Goal: Task Accomplishment & Management: Manage account settings

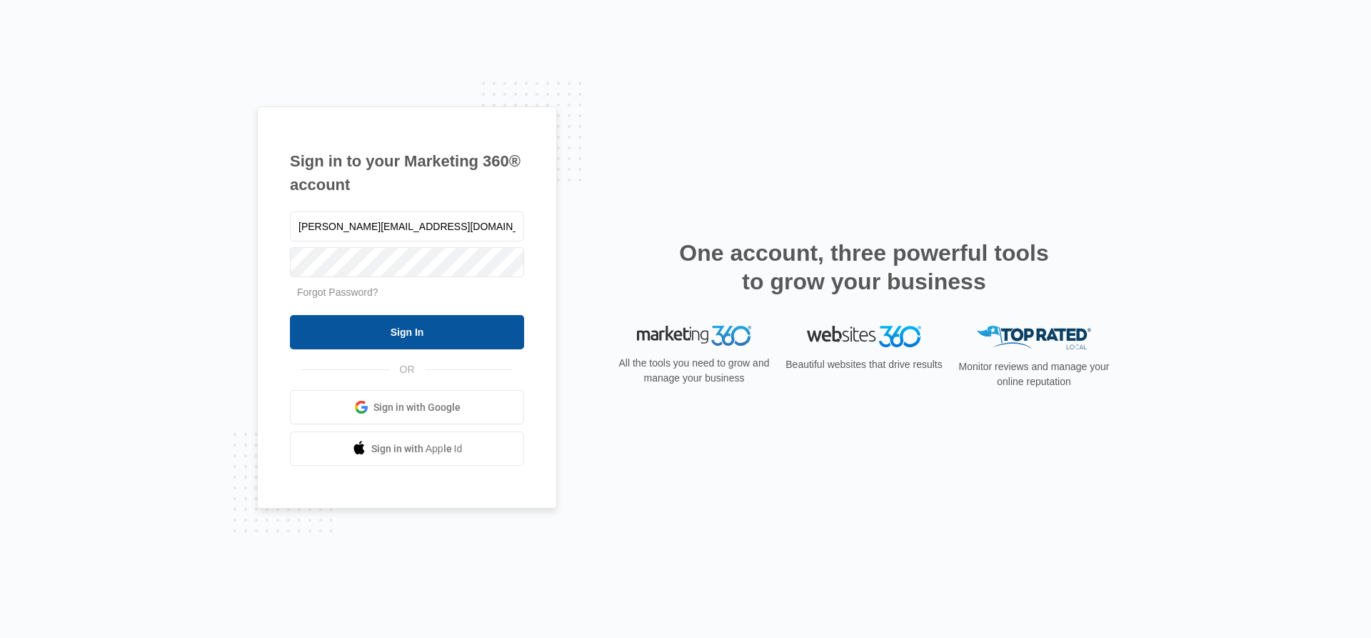
type input "[PERSON_NAME][EMAIL_ADDRESS][DOMAIN_NAME]"
click at [371, 346] on input "Sign In" at bounding box center [407, 332] width 234 height 34
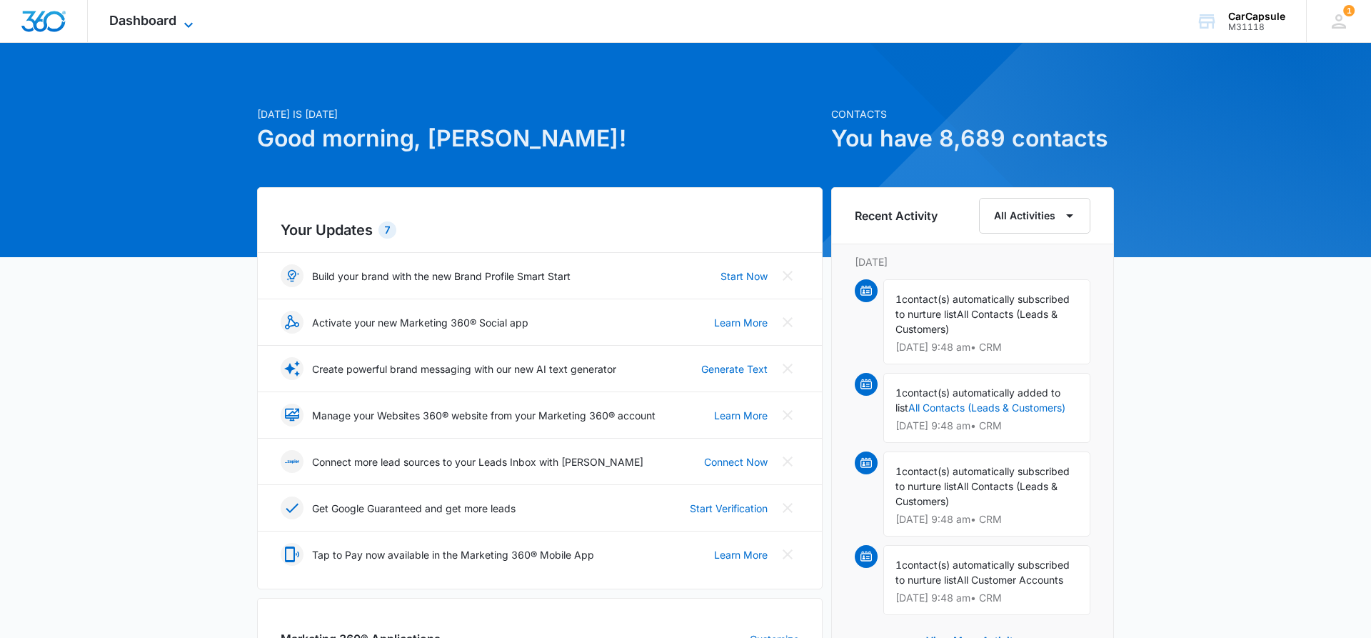
click at [184, 17] on icon at bounding box center [188, 24] width 17 height 17
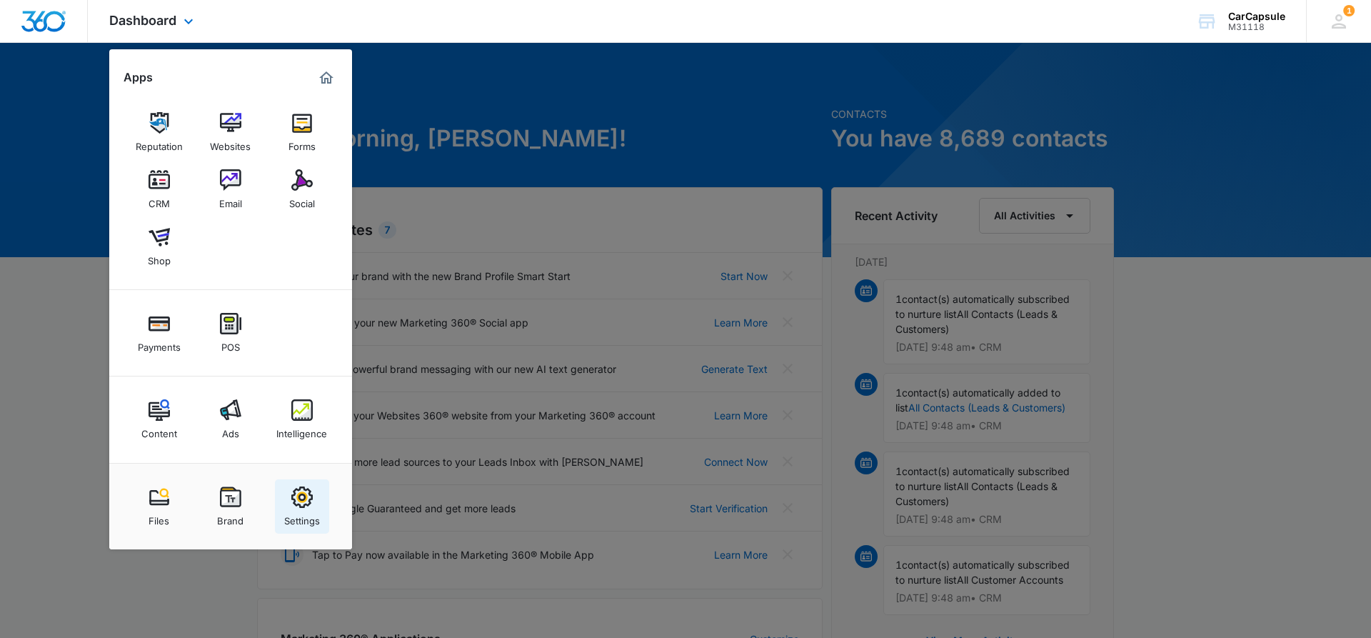
click at [301, 510] on div "Settings" at bounding box center [302, 517] width 36 height 19
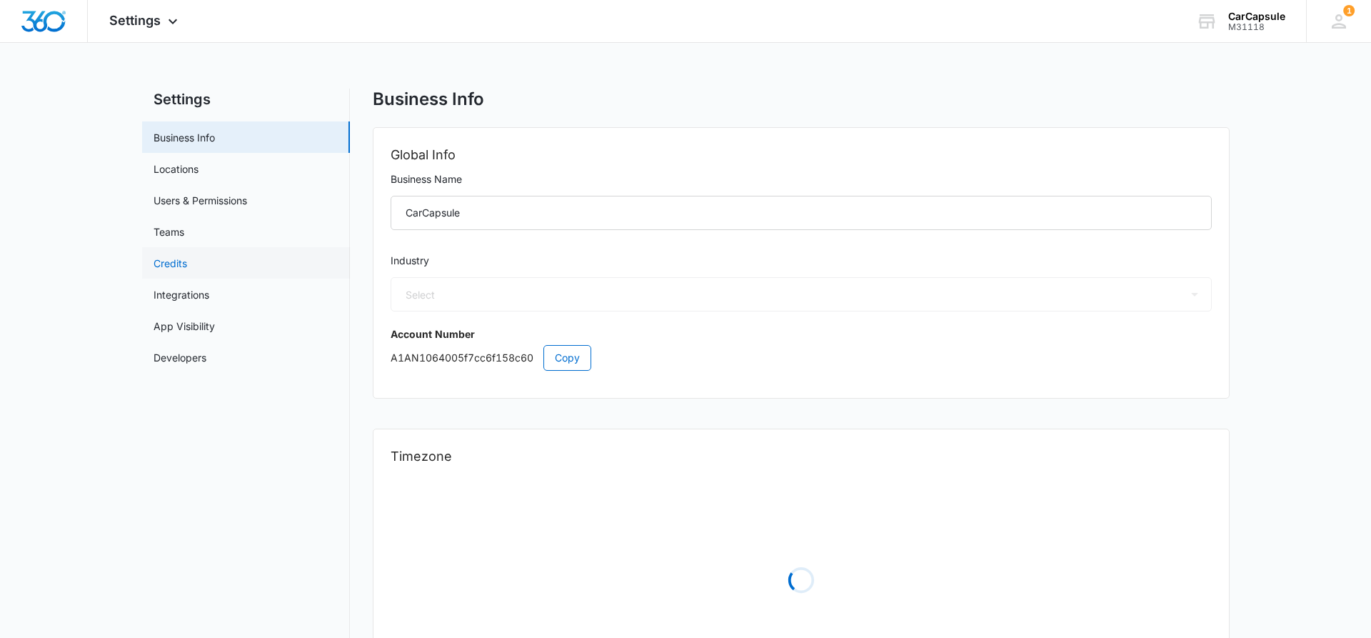
select select "45"
select select "US"
select select "America/Chicago"
click at [175, 261] on link "Credits" at bounding box center [171, 263] width 34 height 15
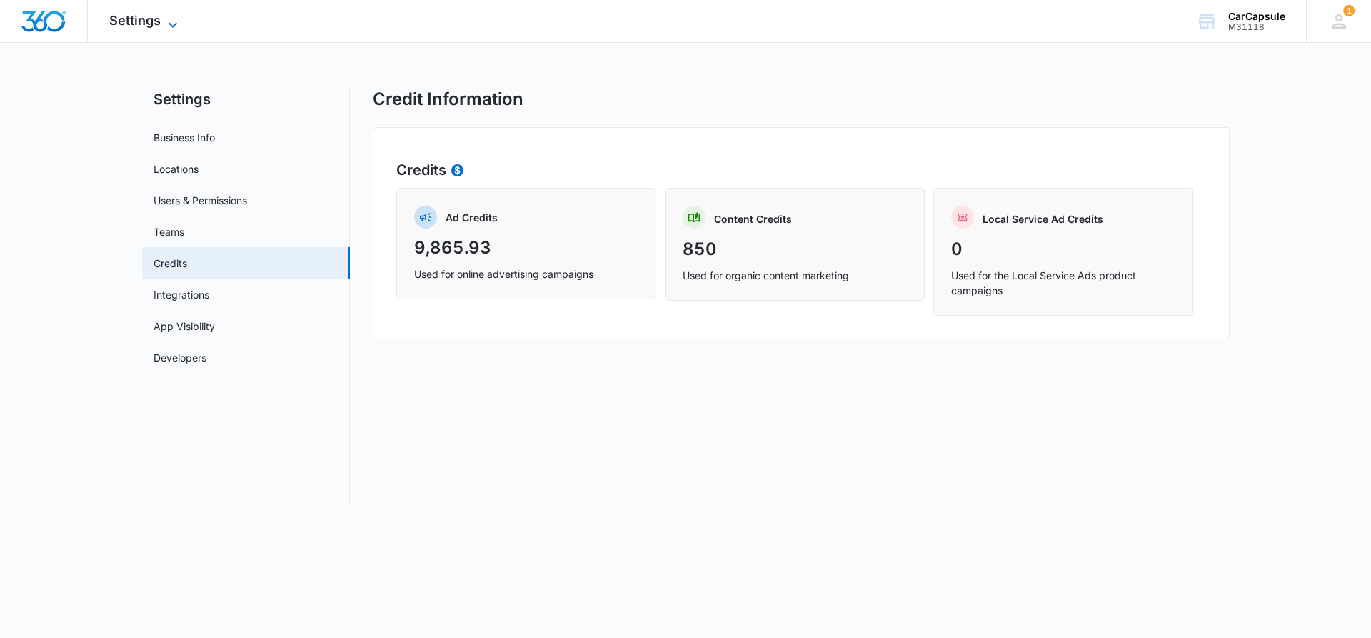
click at [131, 21] on span "Settings" at bounding box center [134, 20] width 51 height 15
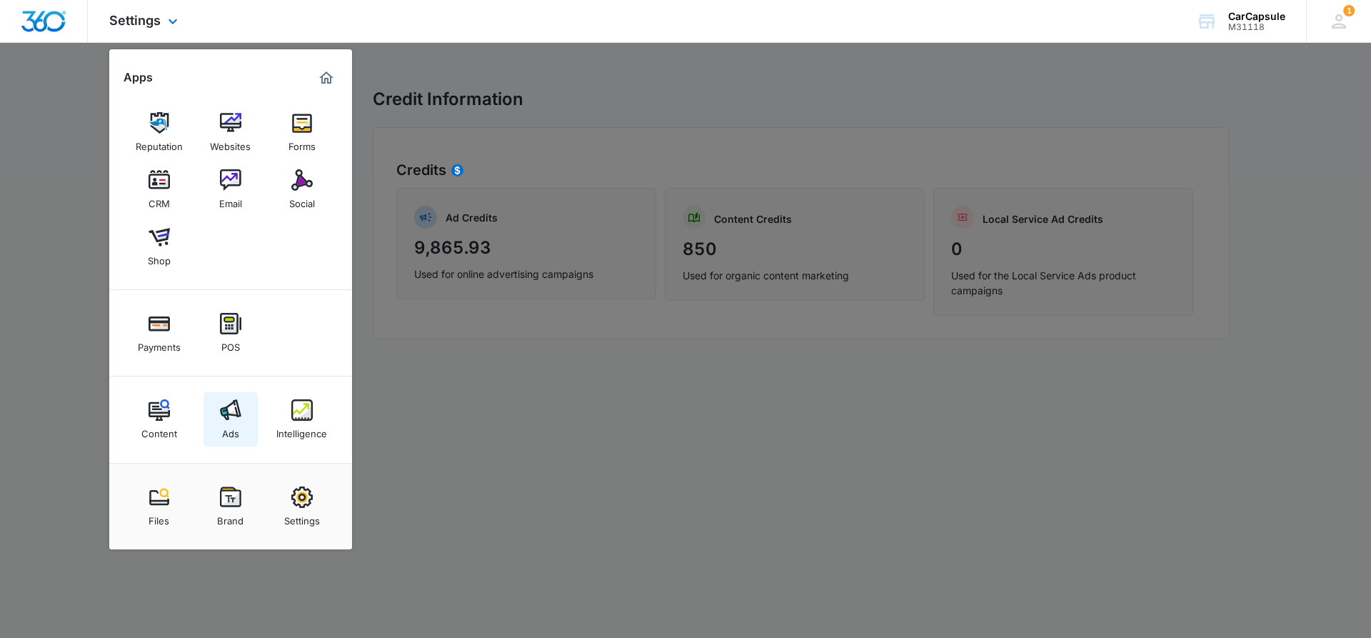
click at [239, 423] on div "Ads" at bounding box center [230, 430] width 17 height 19
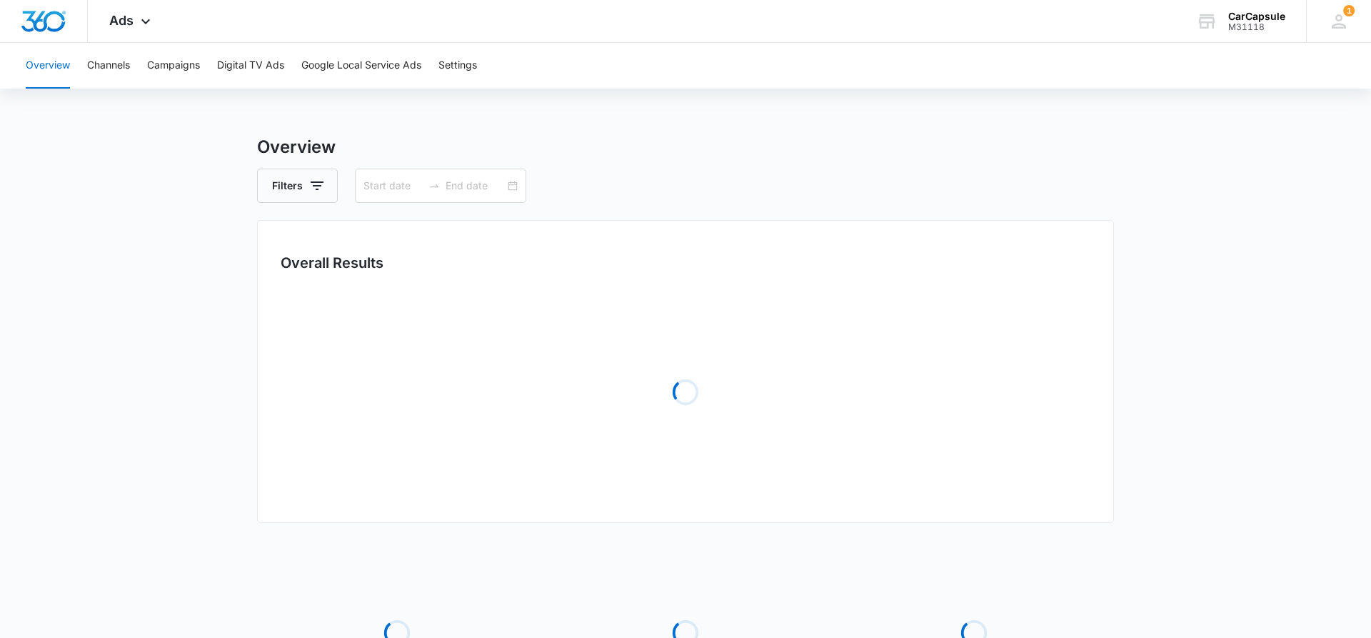
type input "08/21/2025"
type input "08/28/2025"
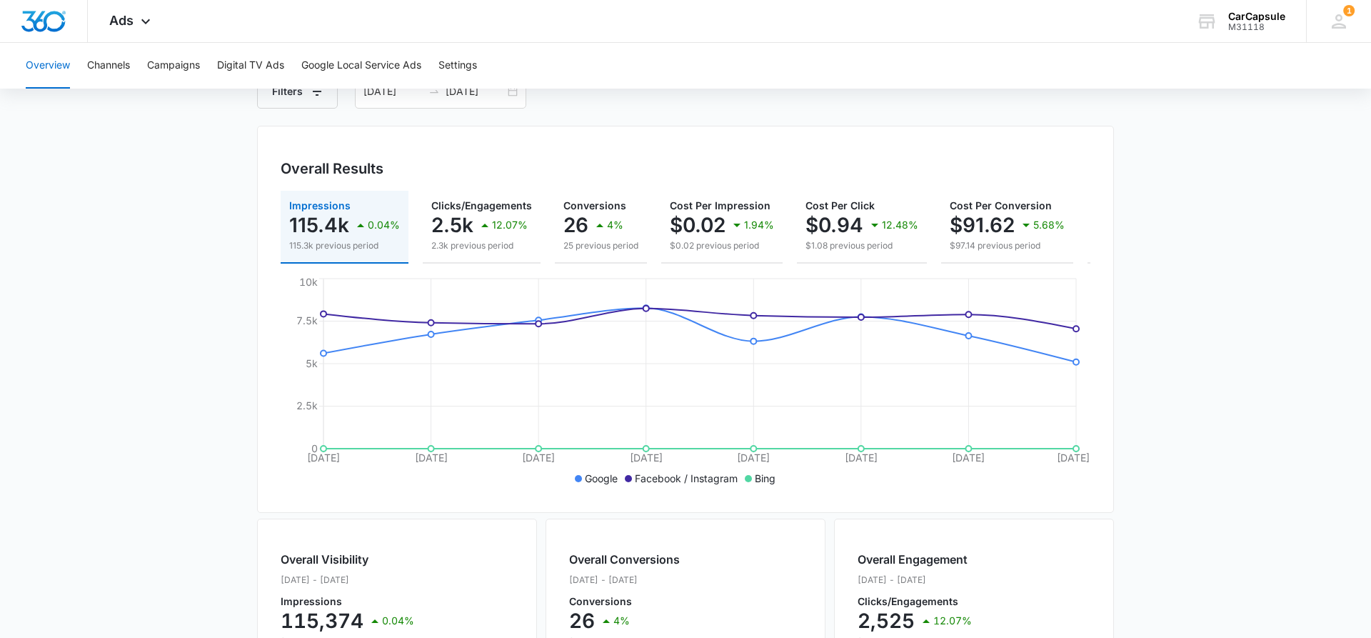
scroll to position [73, 0]
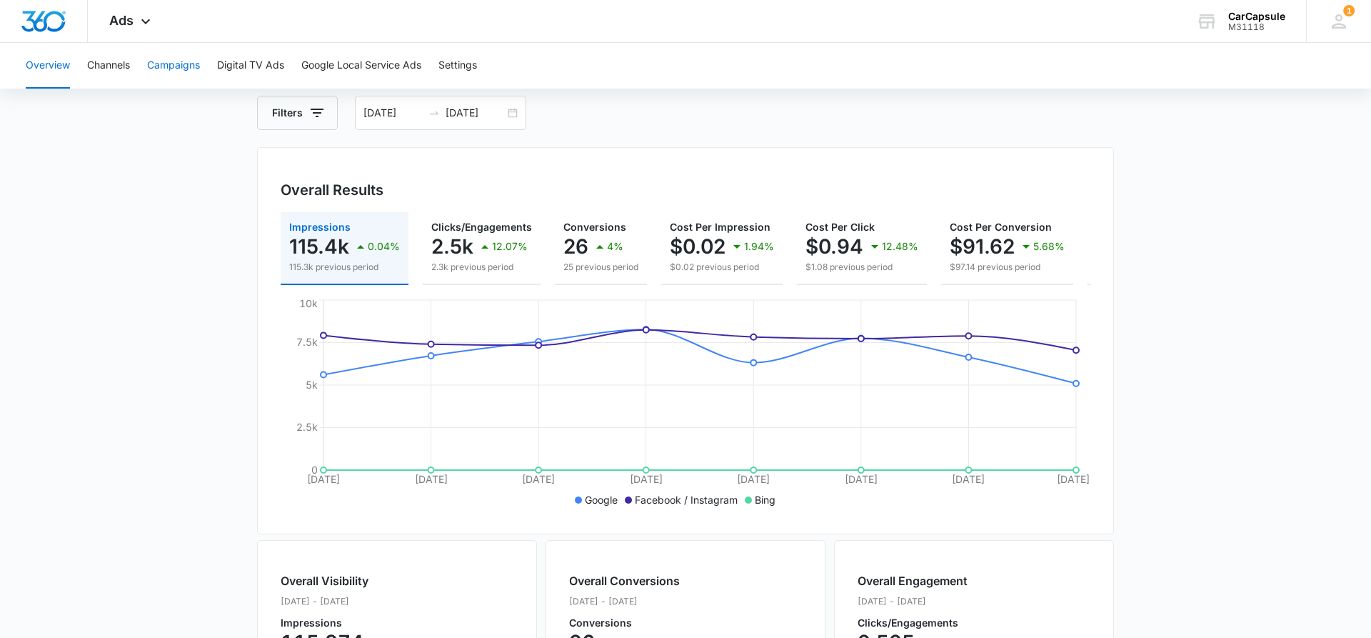
click at [176, 64] on button "Campaigns" at bounding box center [173, 66] width 53 height 46
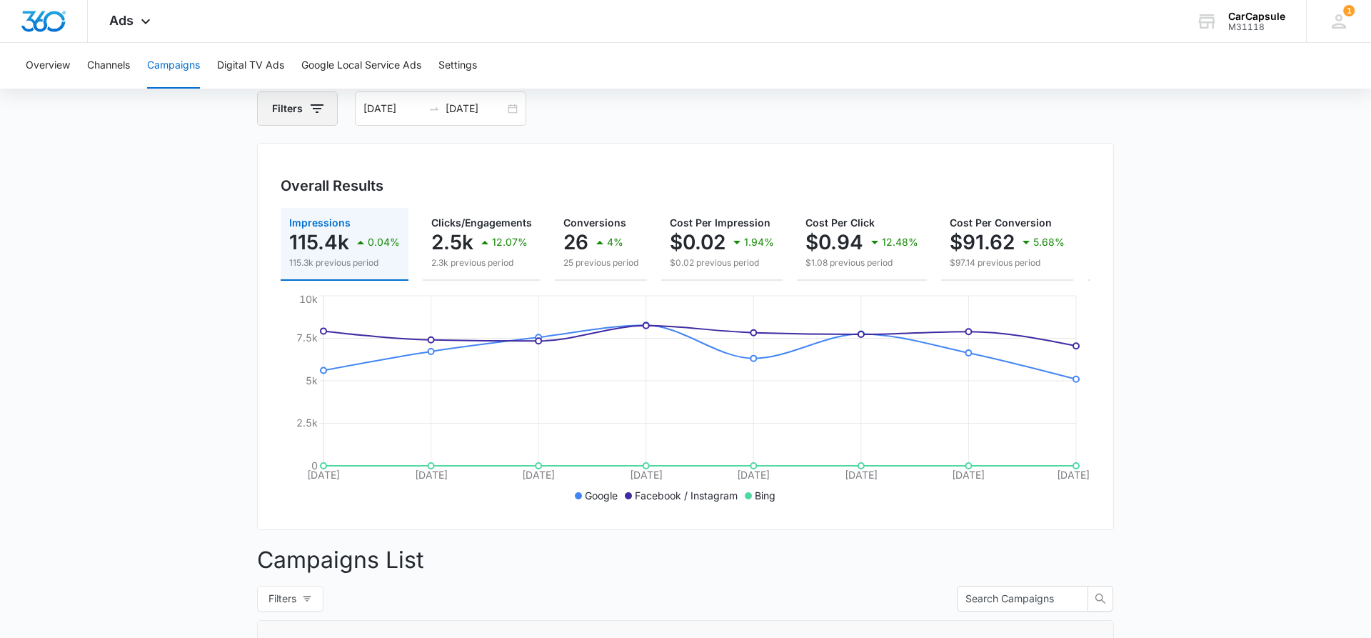
scroll to position [67, 0]
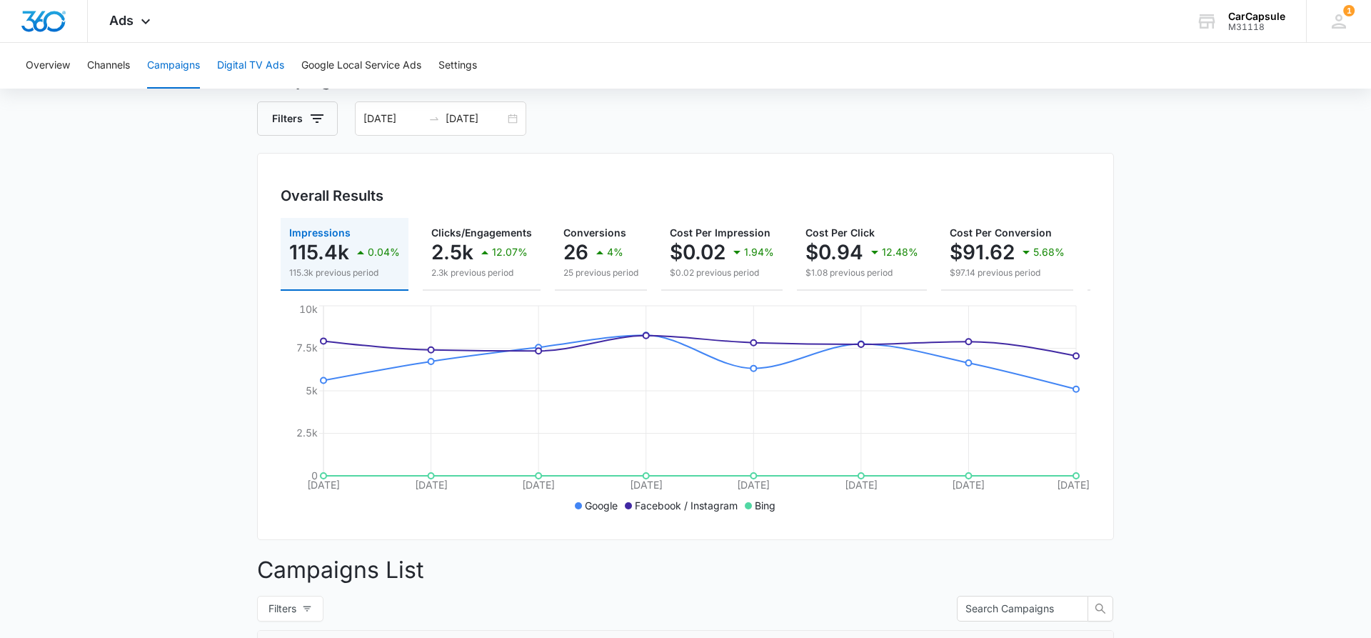
click at [263, 69] on button "Digital TV Ads" at bounding box center [250, 66] width 67 height 46
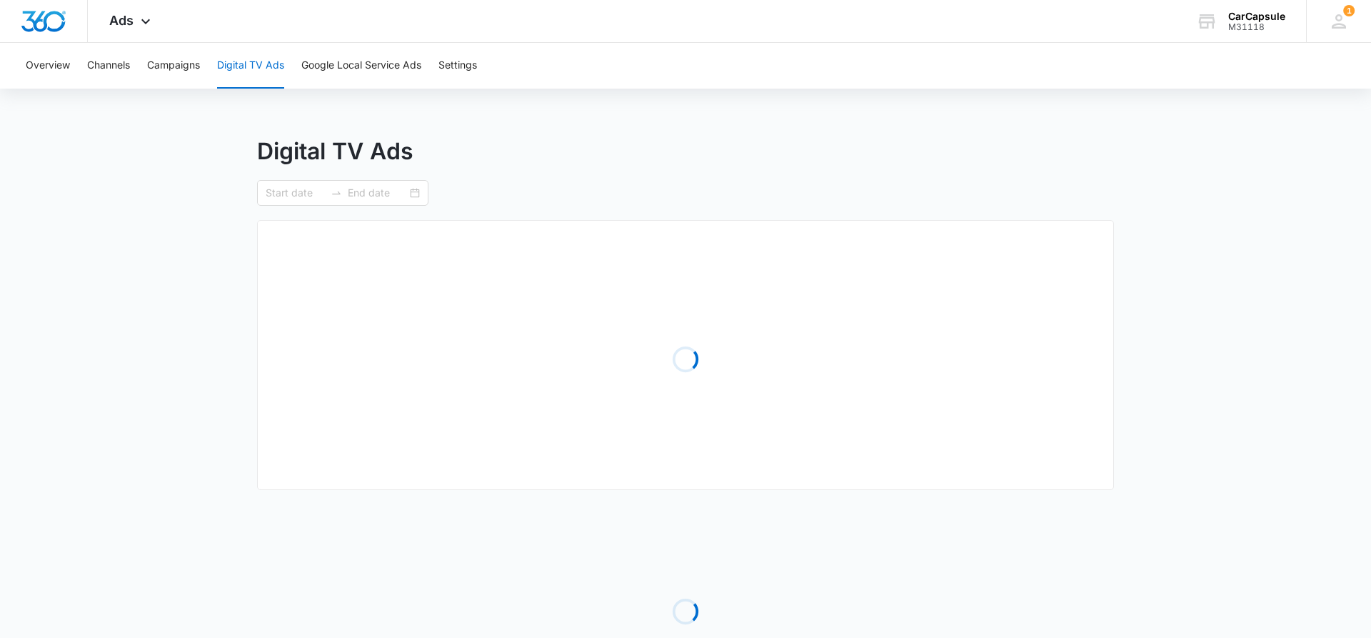
type input "08/21/2025"
type input "08/28/2025"
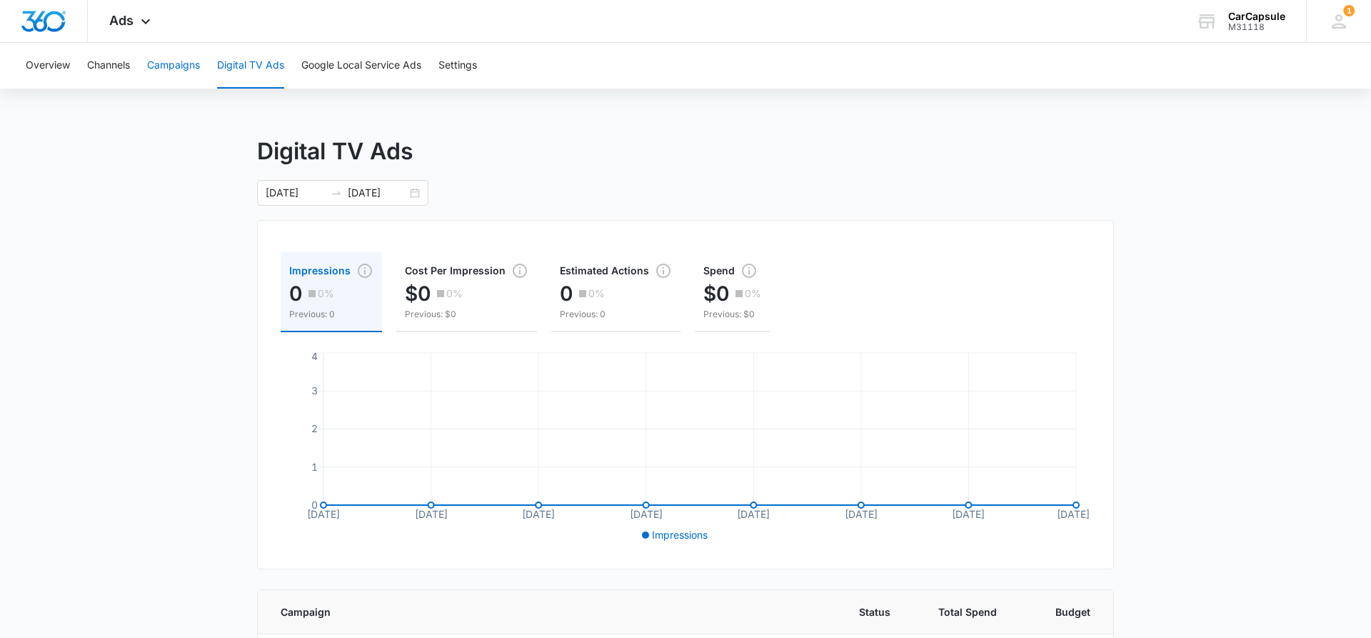
click at [171, 68] on button "Campaigns" at bounding box center [173, 66] width 53 height 46
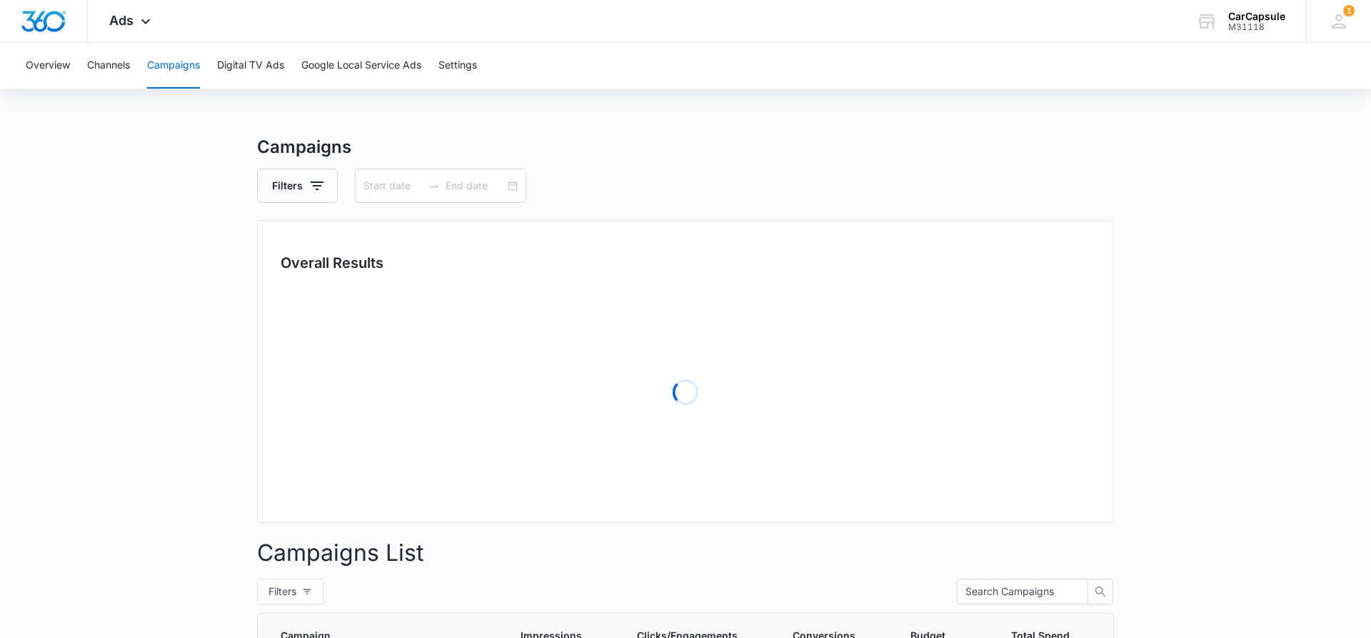
type input "08/21/2025"
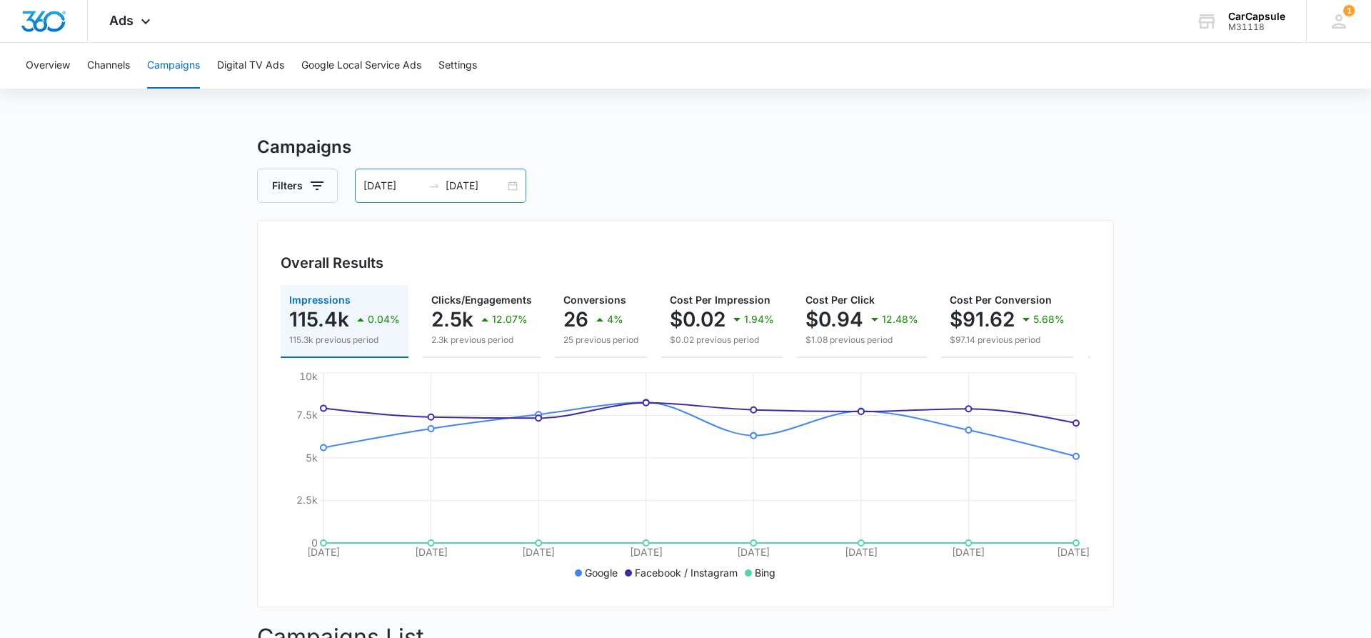
click at [454, 181] on input "08/28/2025" at bounding box center [475, 186] width 59 height 16
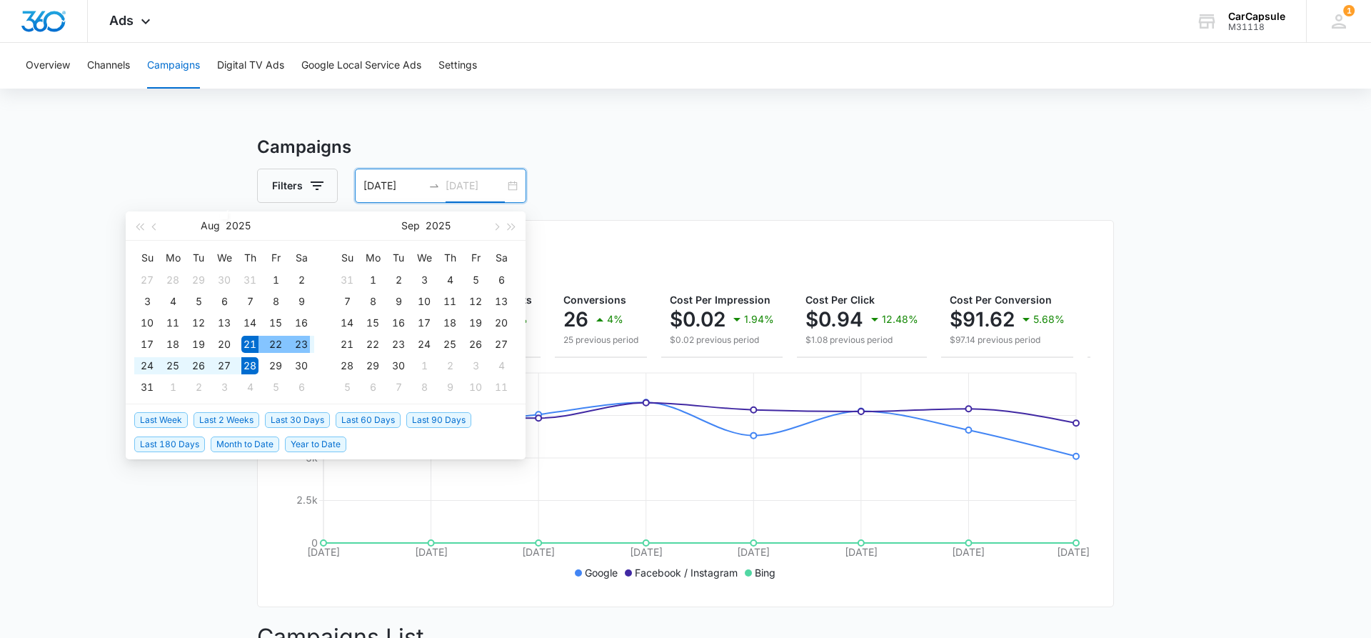
type input "08/28/2025"
click at [219, 424] on span "Last 2 Weeks" at bounding box center [227, 420] width 66 height 16
type input "10/01/2025"
type input "10/15/2025"
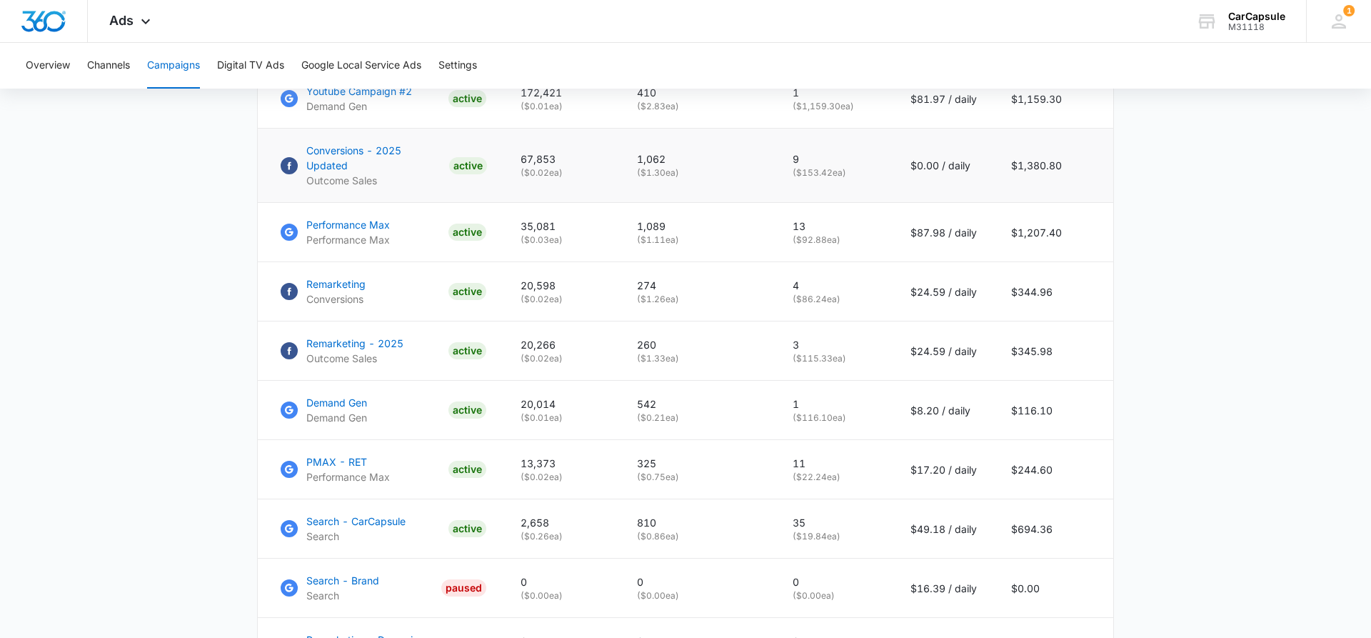
scroll to position [636, 0]
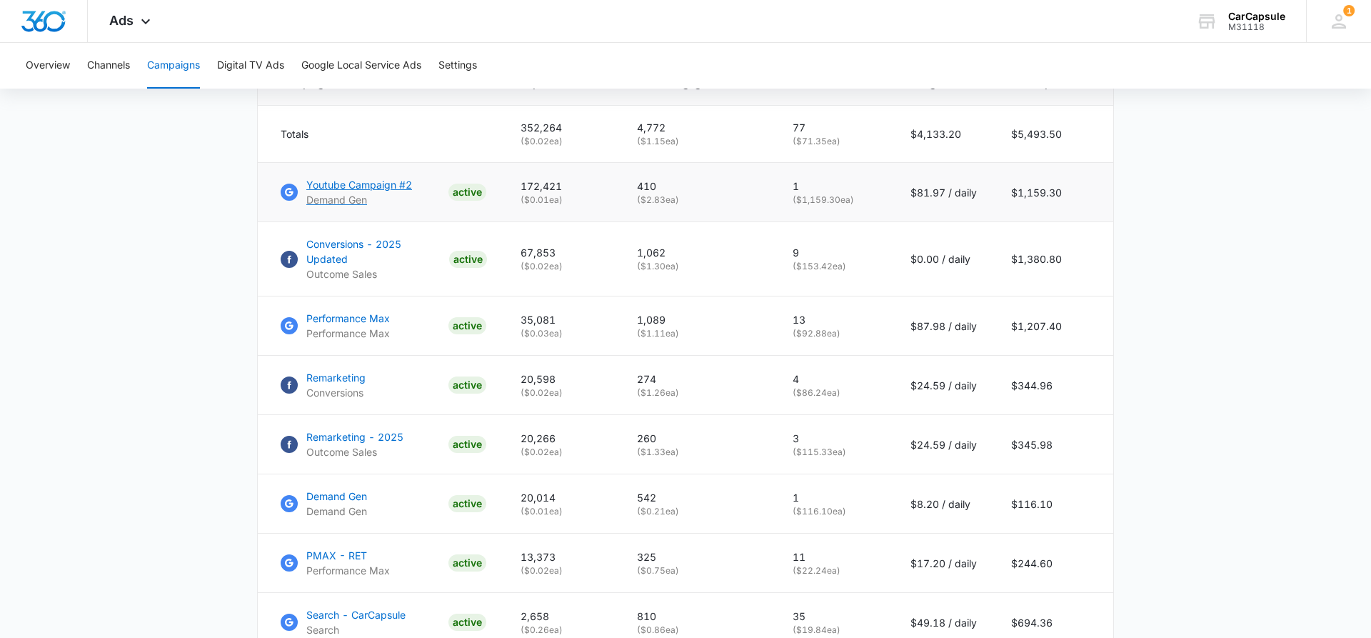
click at [386, 182] on p "Youtube Campaign #2" at bounding box center [359, 184] width 106 height 15
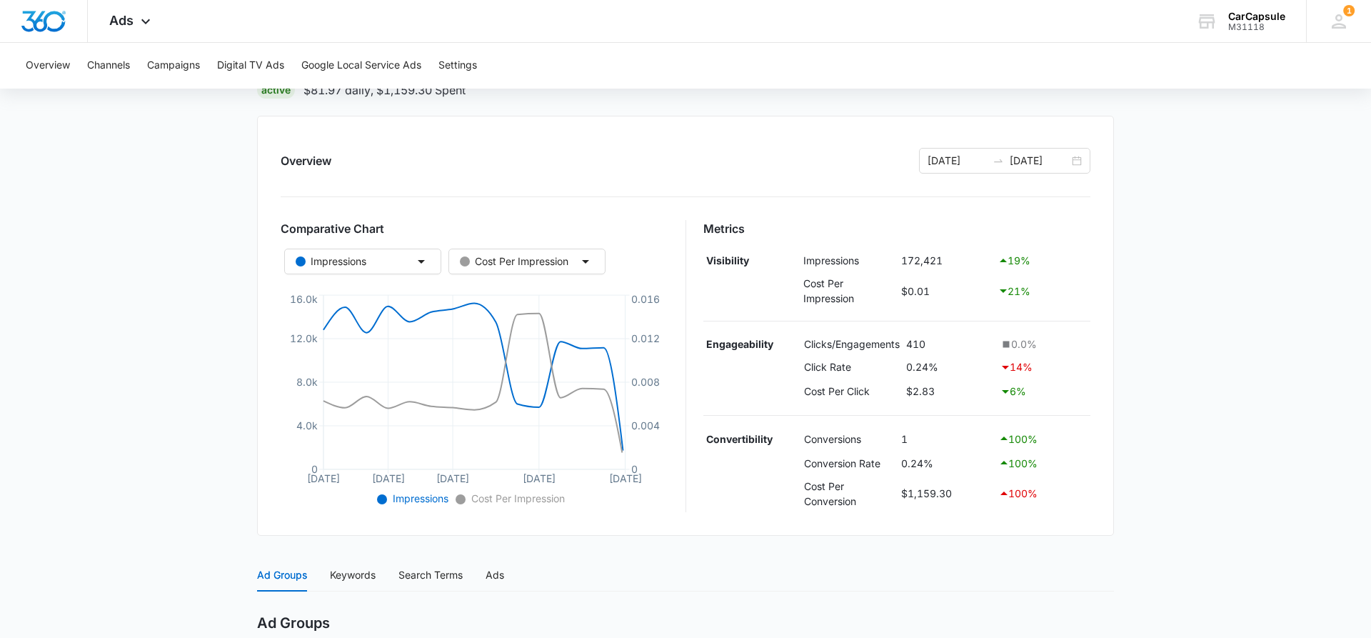
scroll to position [371, 0]
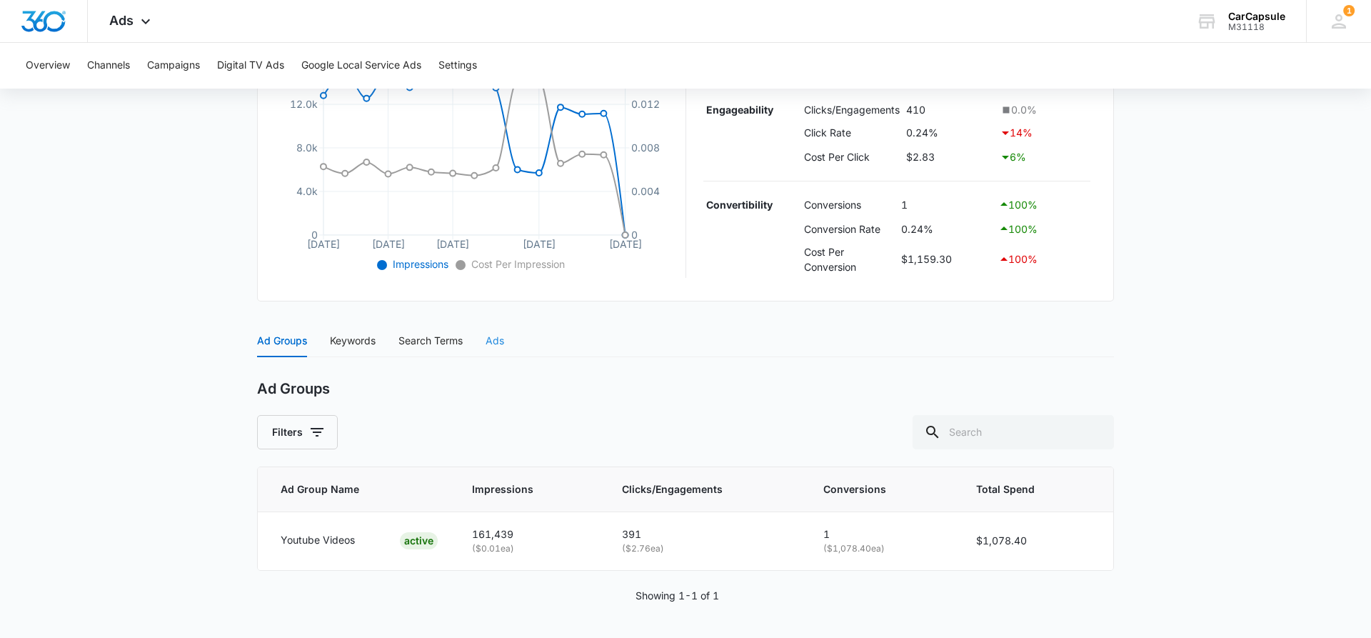
click at [496, 333] on div "Ads" at bounding box center [495, 340] width 19 height 33
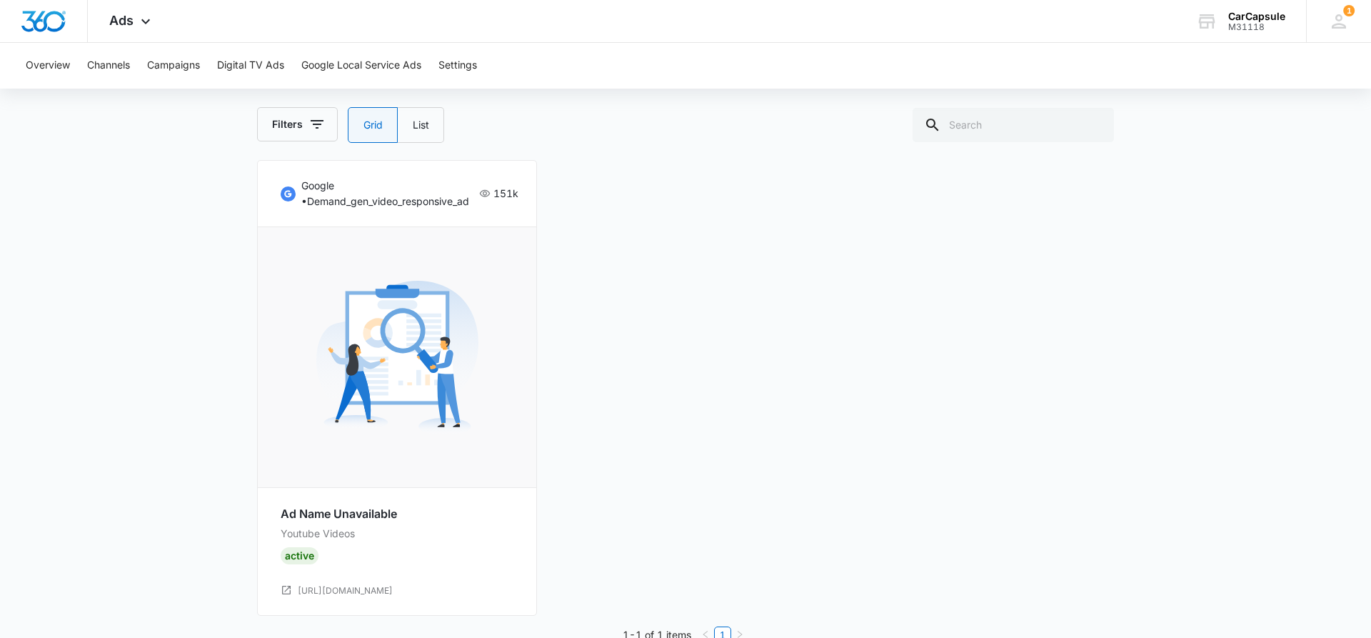
scroll to position [759, 0]
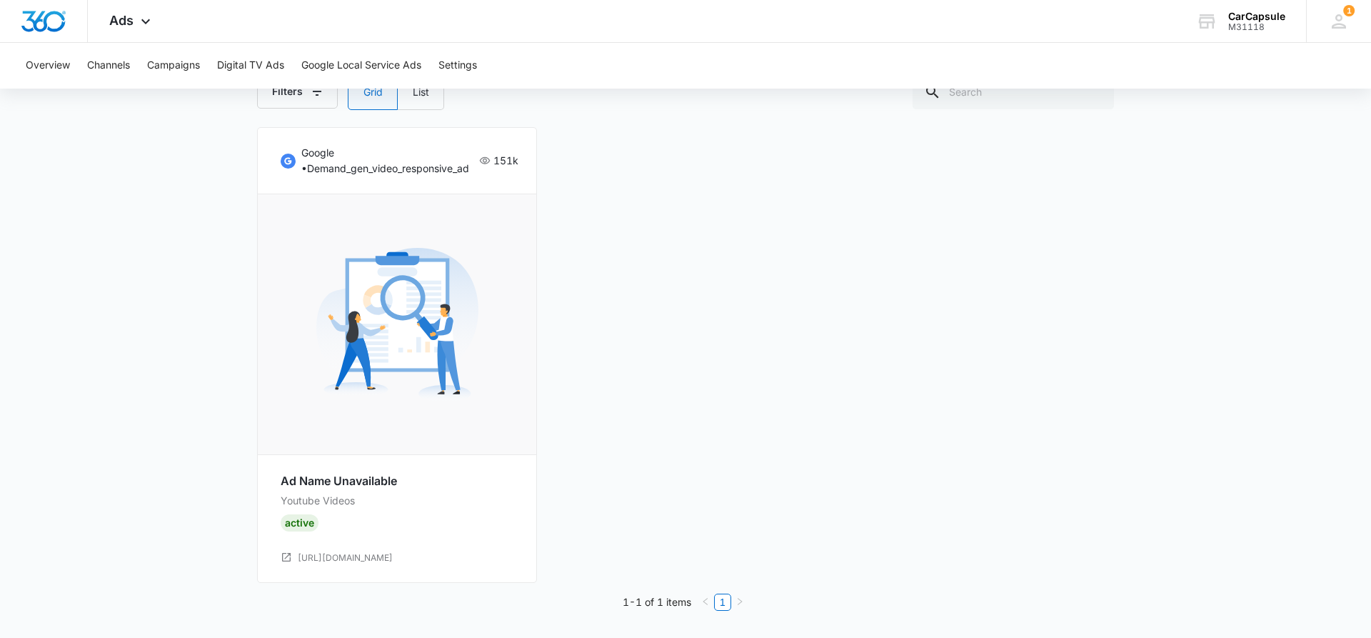
click at [366, 460] on div "google • demand_gen_video_responsive_ad 151k Ad Name Unavailable Youtube Videos…" at bounding box center [397, 355] width 280 height 456
click at [357, 486] on p "Ad Name Unavailable" at bounding box center [397, 481] width 233 height 18
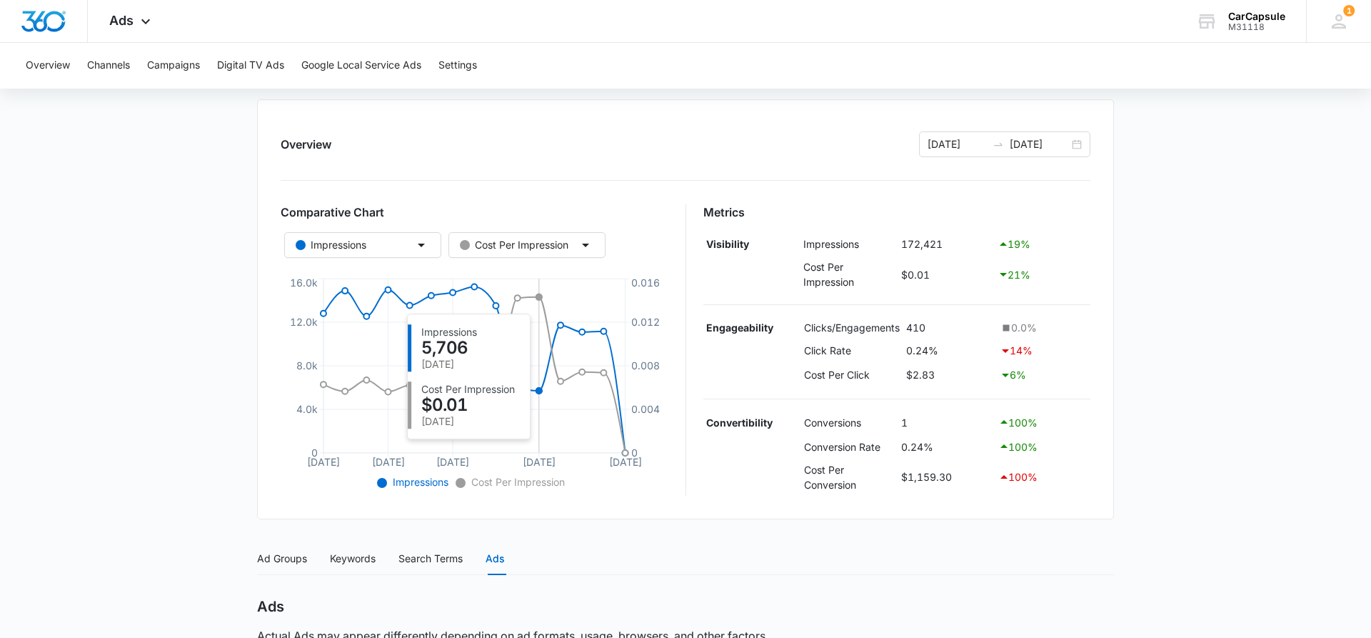
scroll to position [0, 0]
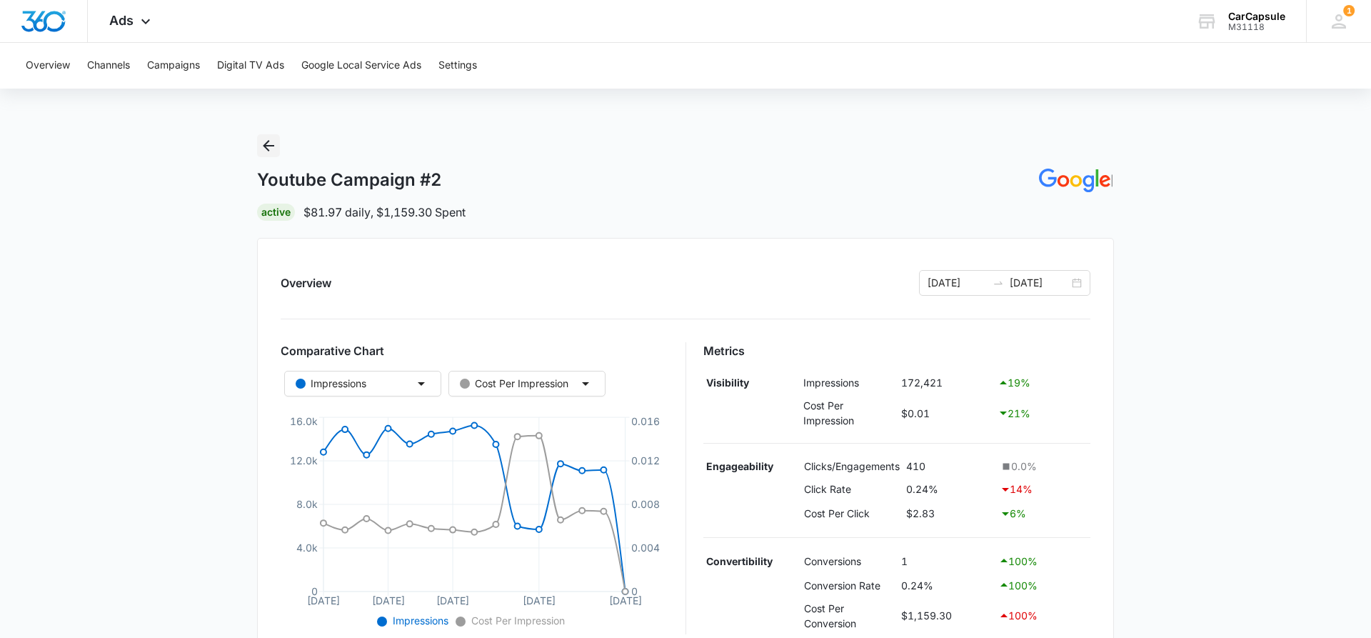
click at [264, 144] on icon "Back" at bounding box center [268, 145] width 17 height 17
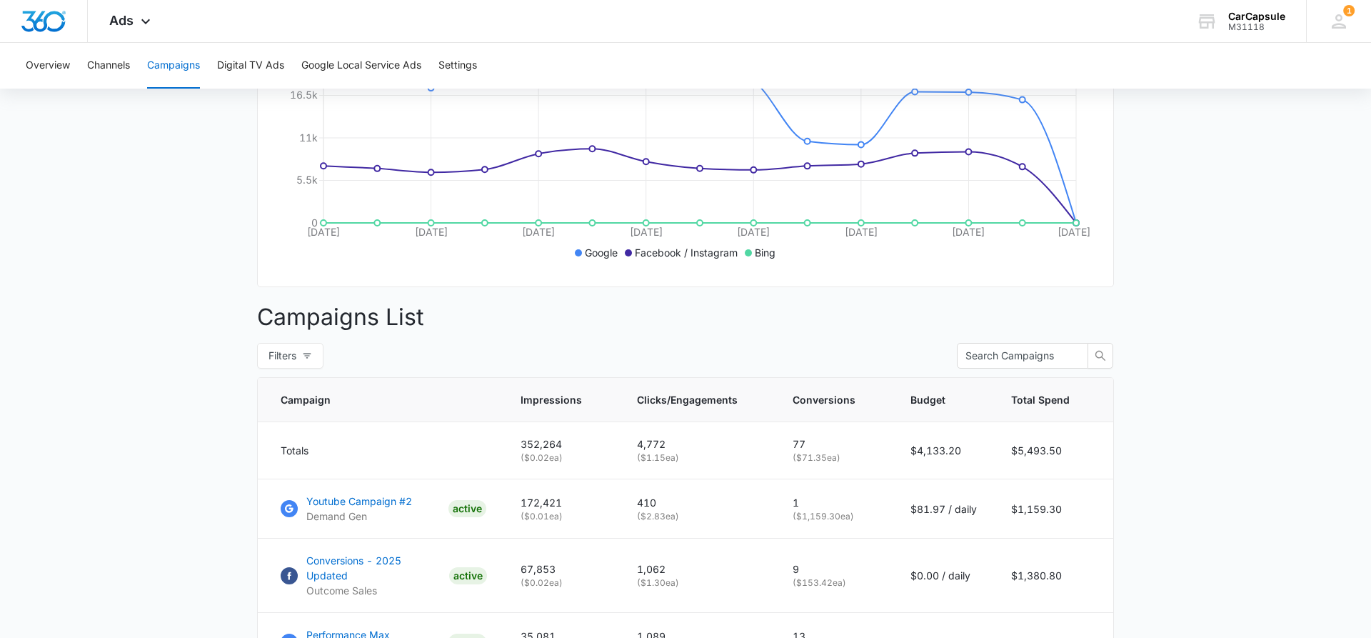
scroll to position [437, 0]
